Goal: Information Seeking & Learning: Learn about a topic

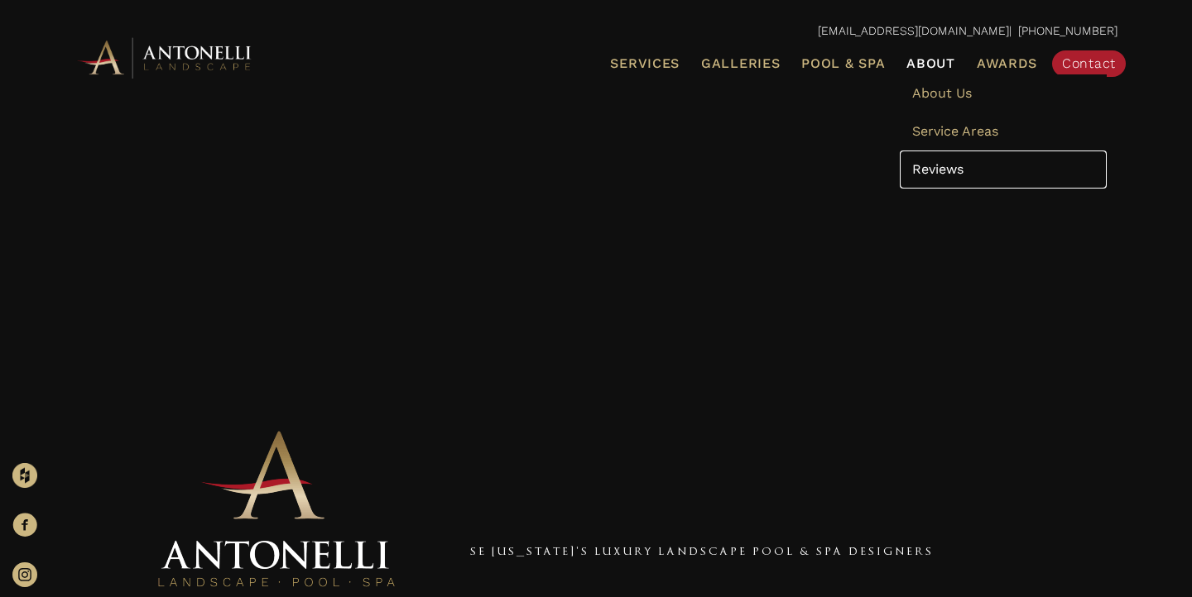
click at [947, 168] on span "Reviews" at bounding box center [937, 169] width 51 height 16
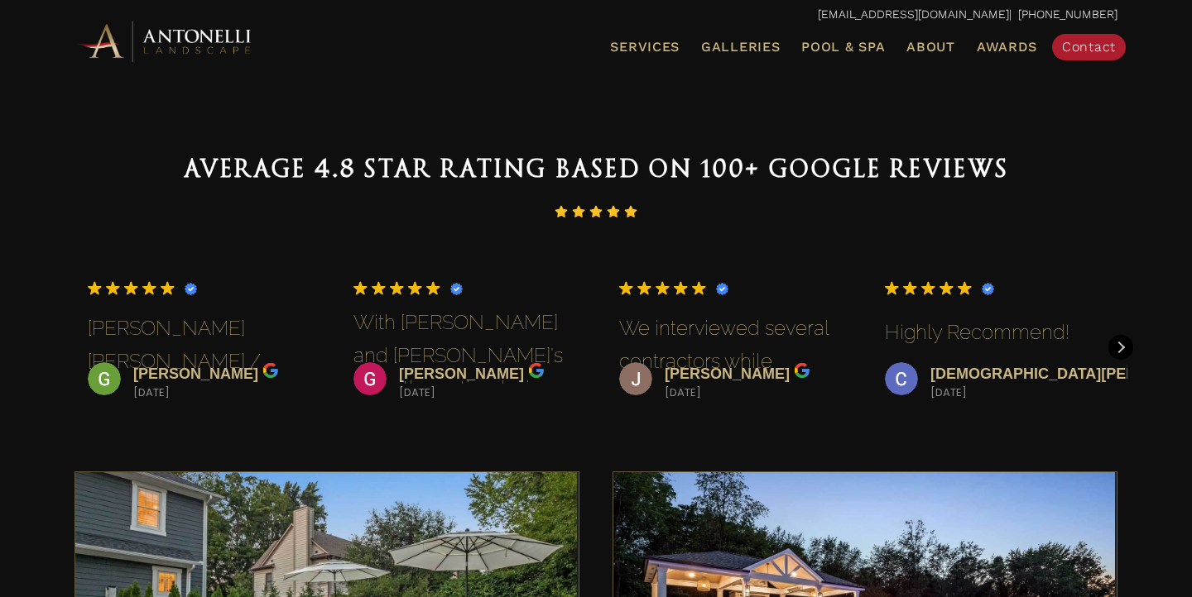
scroll to position [65, 0]
click at [1128, 353] on div "Next review" at bounding box center [1120, 347] width 25 height 25
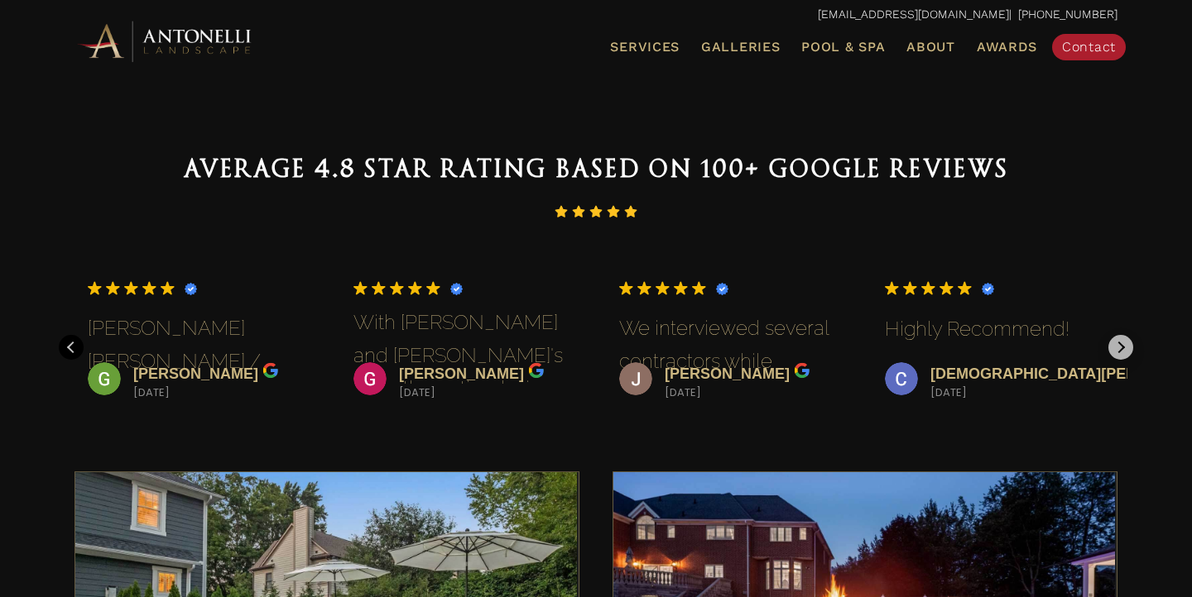
click at [1128, 353] on div "Next review" at bounding box center [1120, 347] width 25 height 25
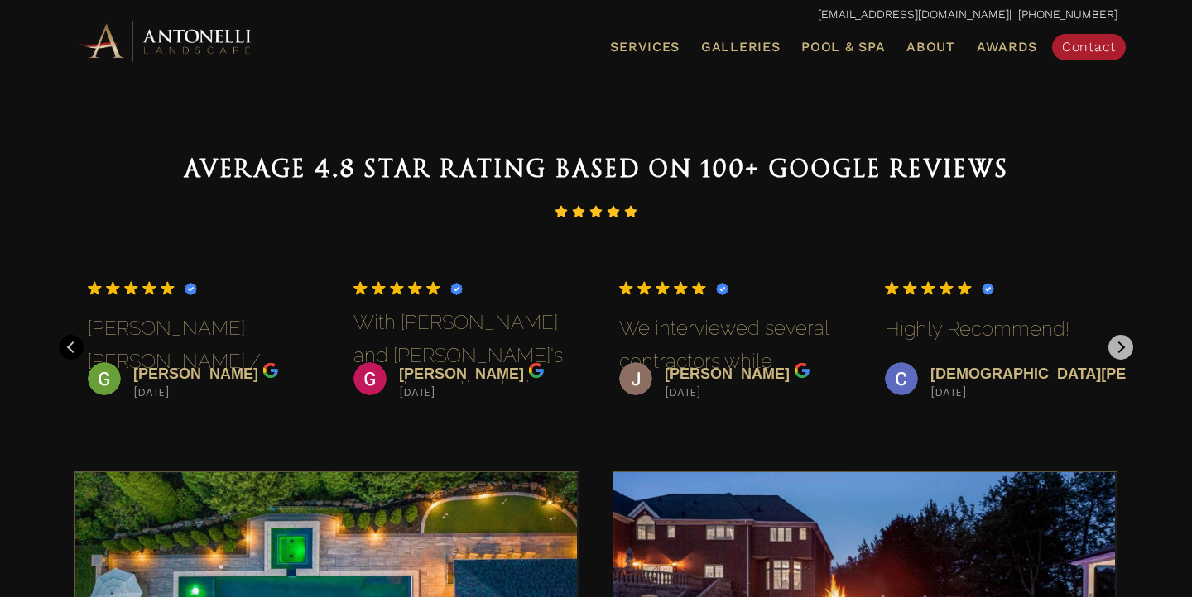
click at [1128, 353] on div "Next review" at bounding box center [1120, 347] width 25 height 25
click at [1128, 352] on div "Glen Schmidt 2025-01-05 Trustindex verifies that the original source of the rev…" at bounding box center [596, 327] width 1076 height 150
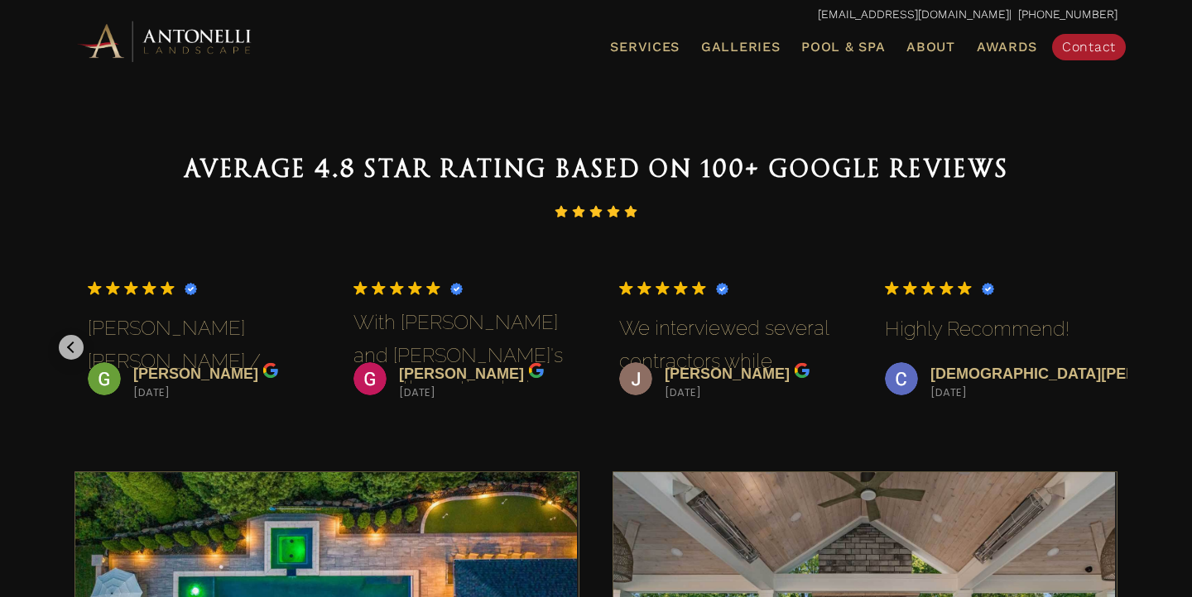
click at [65, 347] on div "Previous review" at bounding box center [71, 347] width 25 height 25
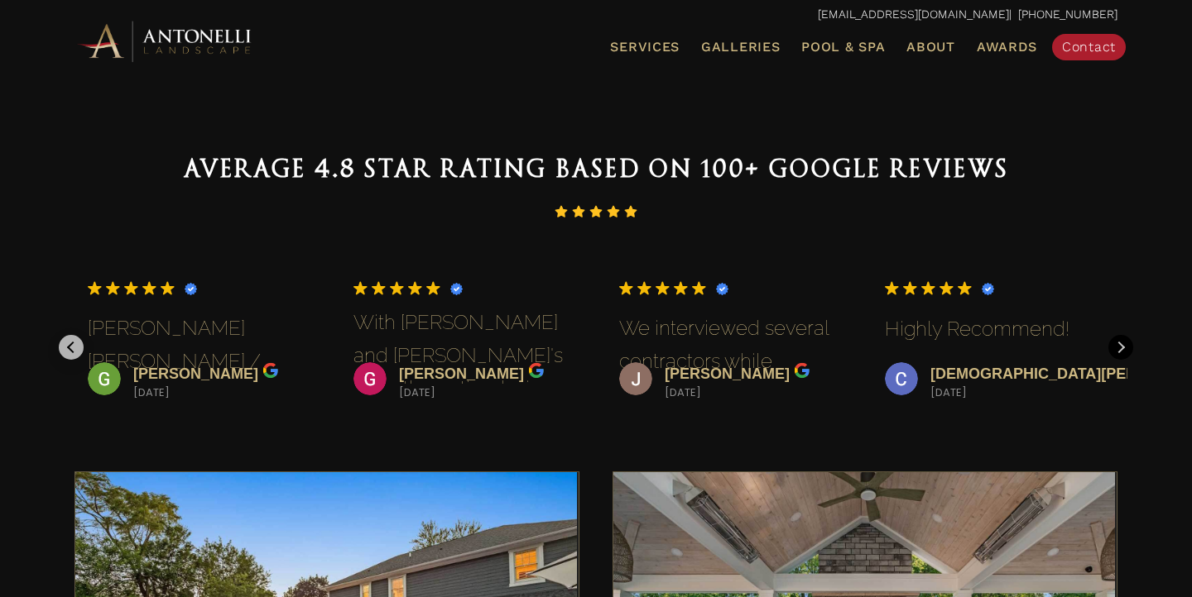
click at [65, 347] on div "Previous review" at bounding box center [71, 347] width 25 height 25
click at [885, 362] on img at bounding box center [901, 378] width 33 height 33
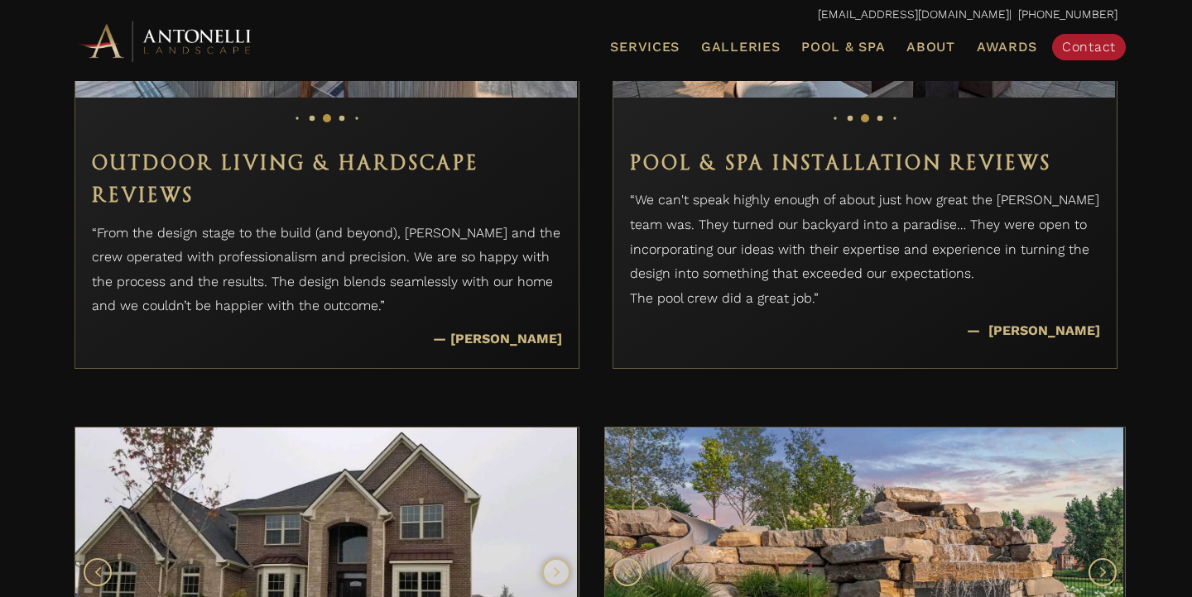
scroll to position [649, 0]
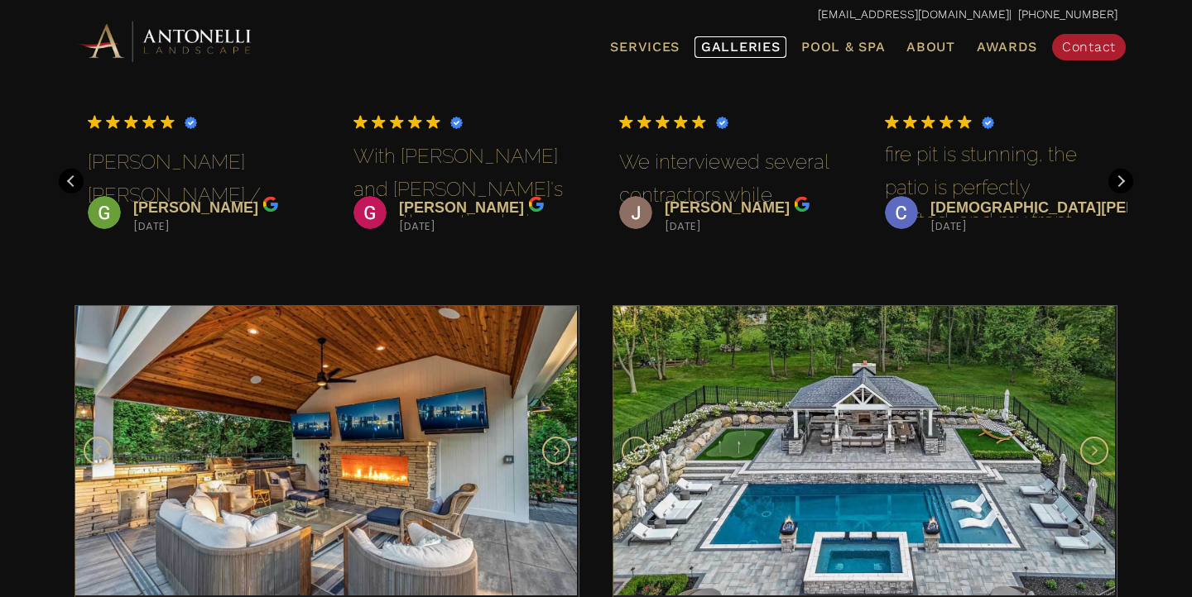
click at [773, 55] on link "Galleries" at bounding box center [740, 47] width 92 height 22
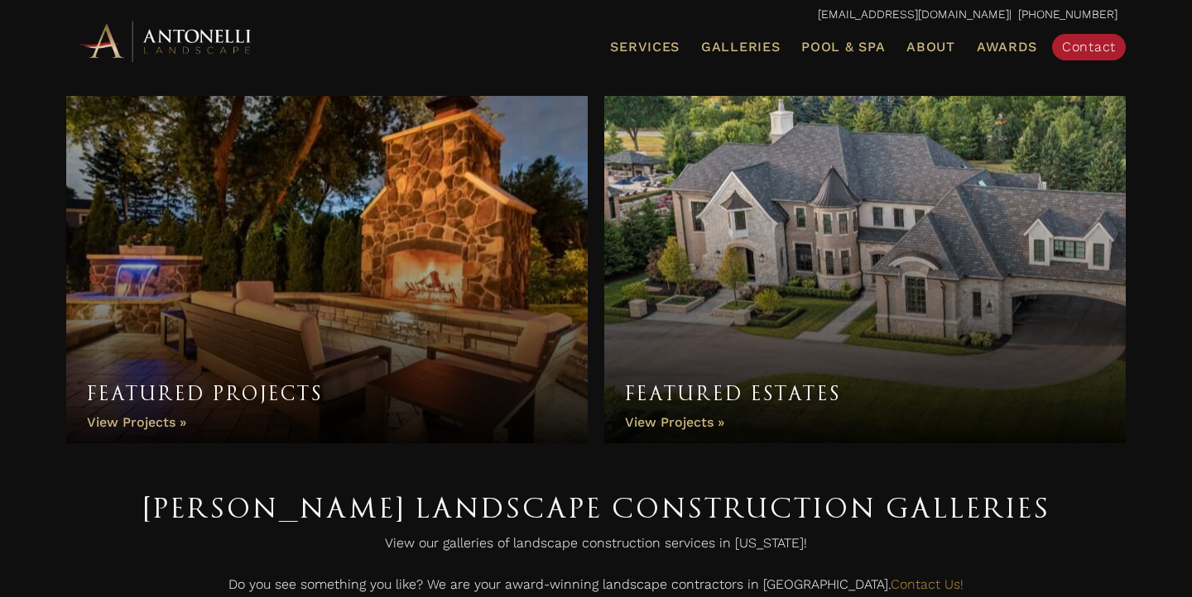
click at [488, 233] on link "Featured Projects" at bounding box center [326, 270] width 521 height 348
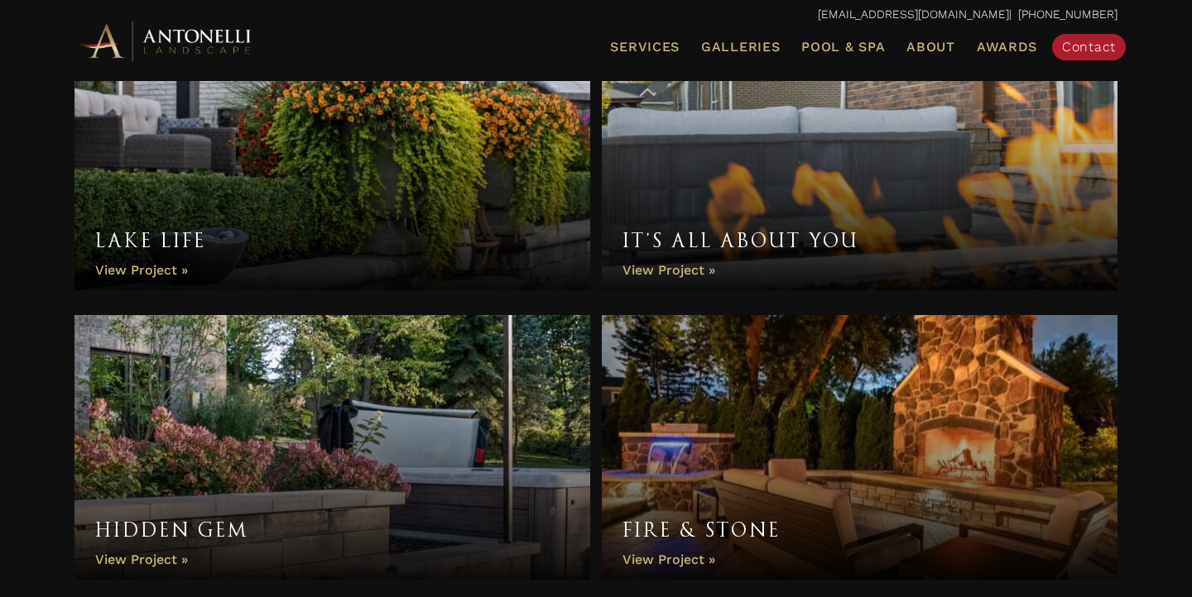
scroll to position [583, 0]
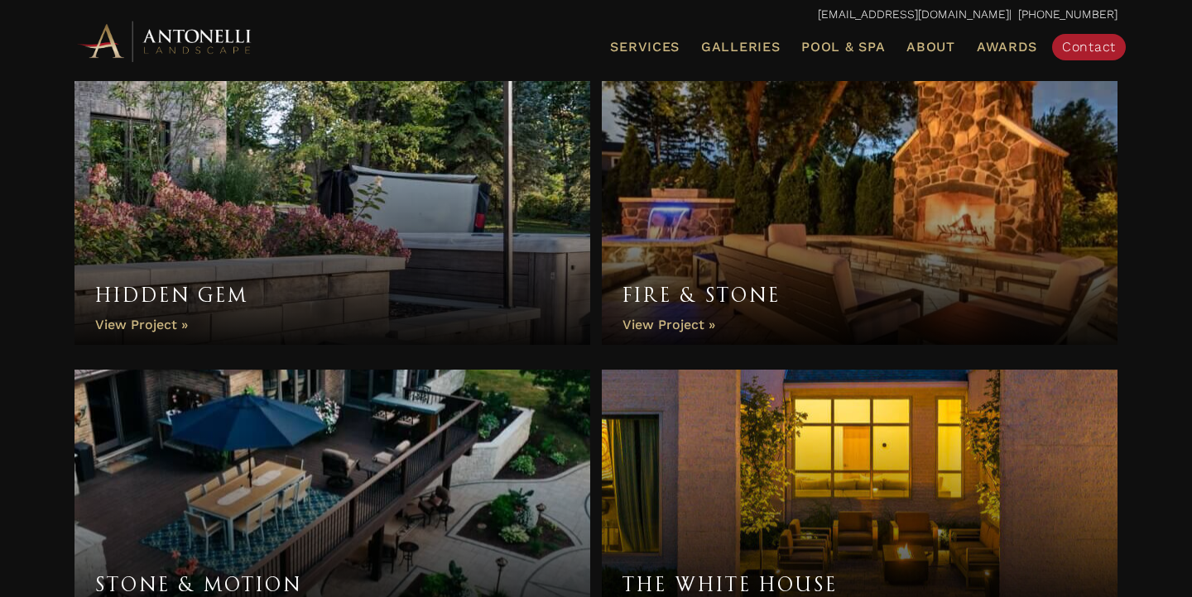
click at [679, 320] on link "Fire & Stone" at bounding box center [860, 212] width 516 height 265
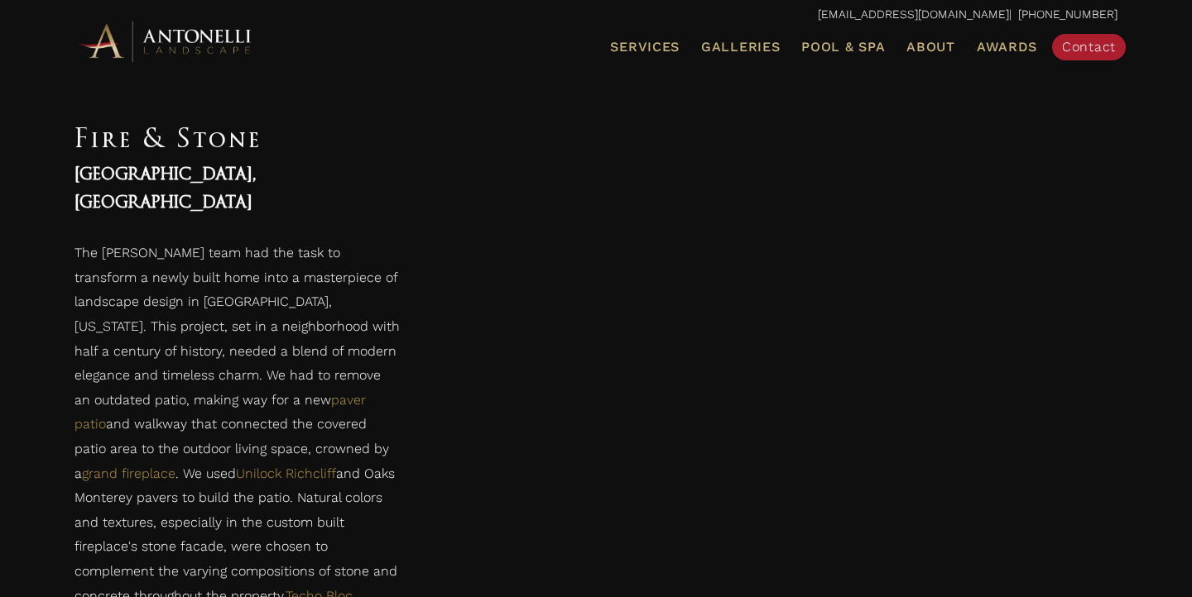
scroll to position [881, 0]
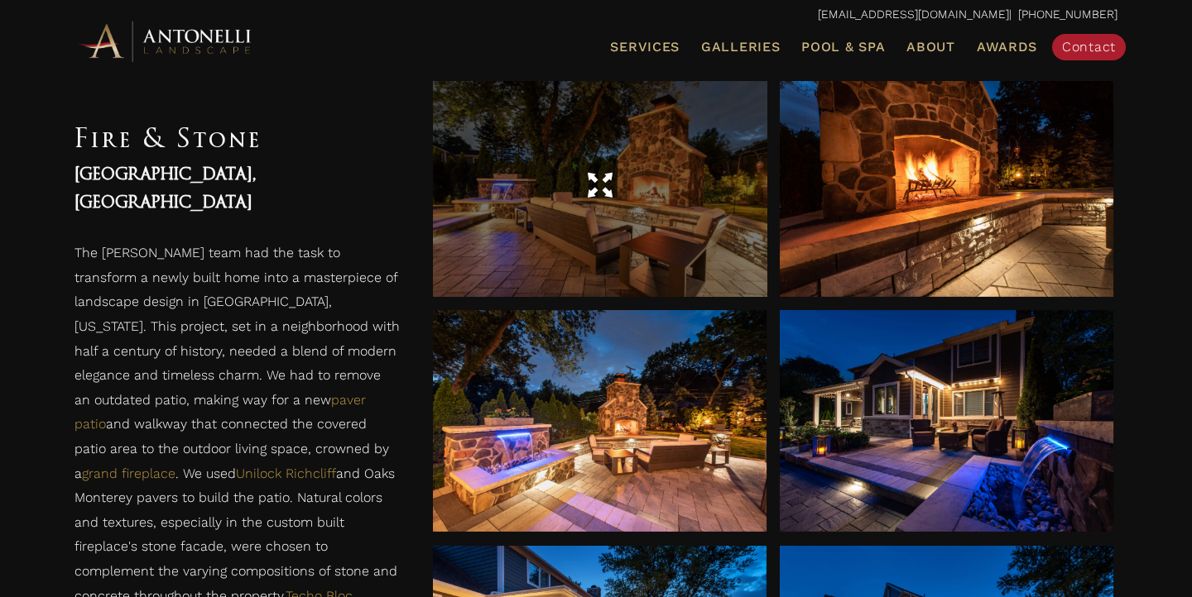
click at [539, 173] on div at bounding box center [599, 186] width 333 height 46
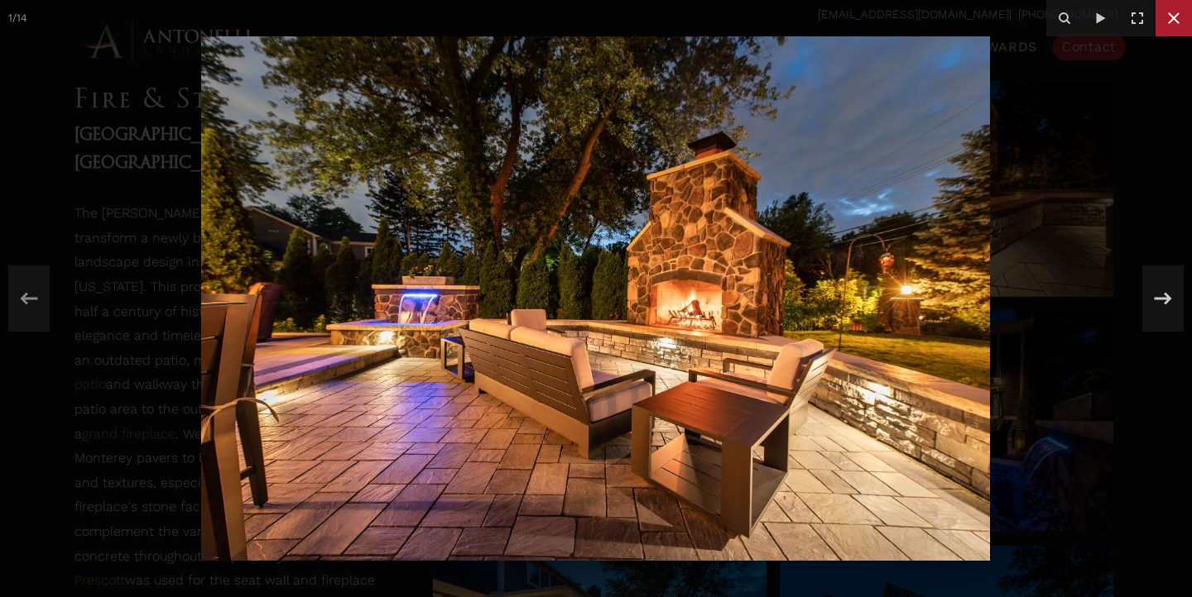
click at [1180, 10] on icon at bounding box center [1174, 18] width 20 height 20
